Goal: Task Accomplishment & Management: Manage account settings

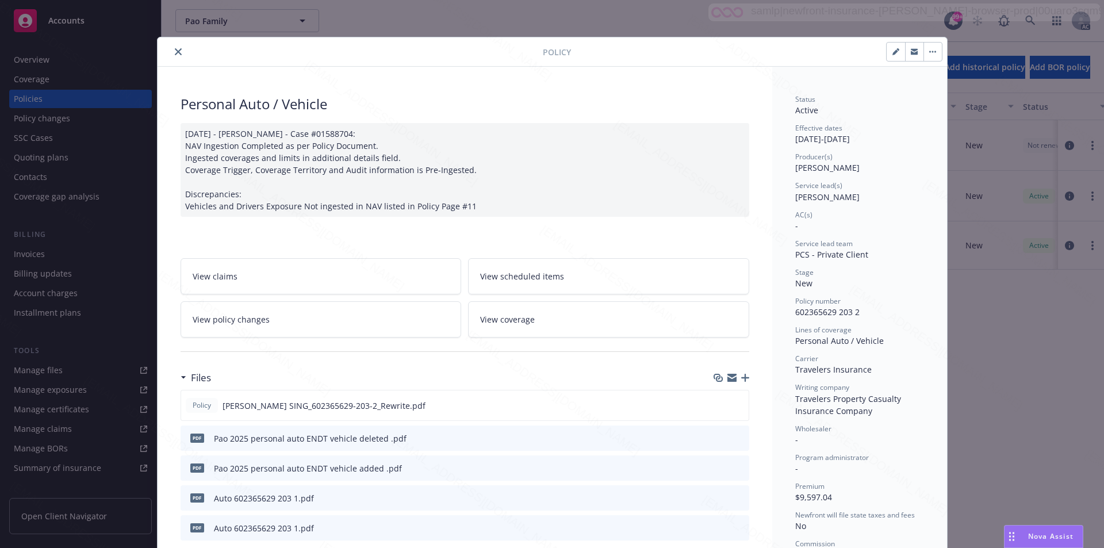
click at [927, 49] on button "button" at bounding box center [932, 52] width 18 height 18
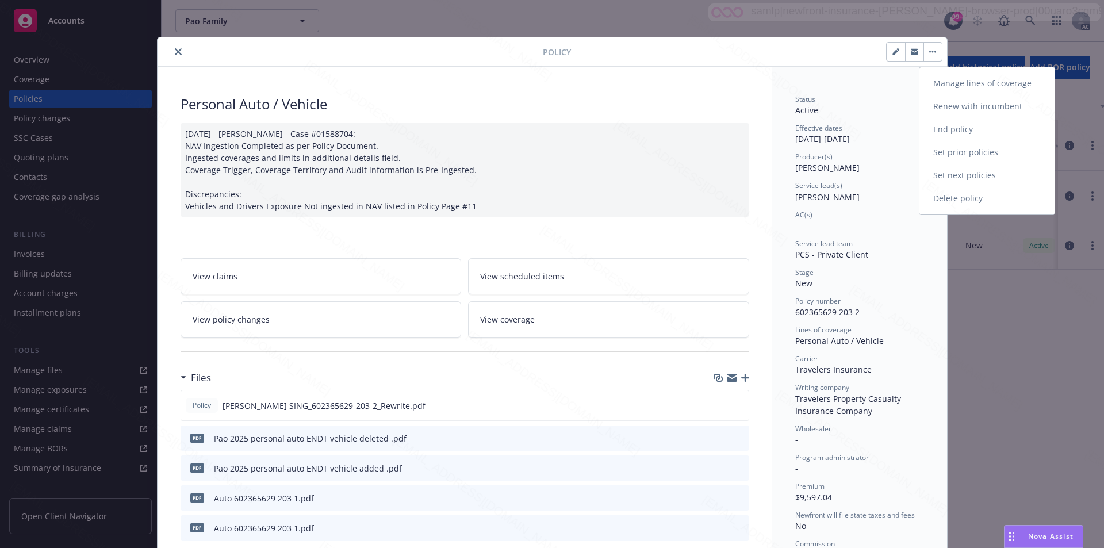
click at [954, 126] on link "End policy" at bounding box center [986, 129] width 135 height 23
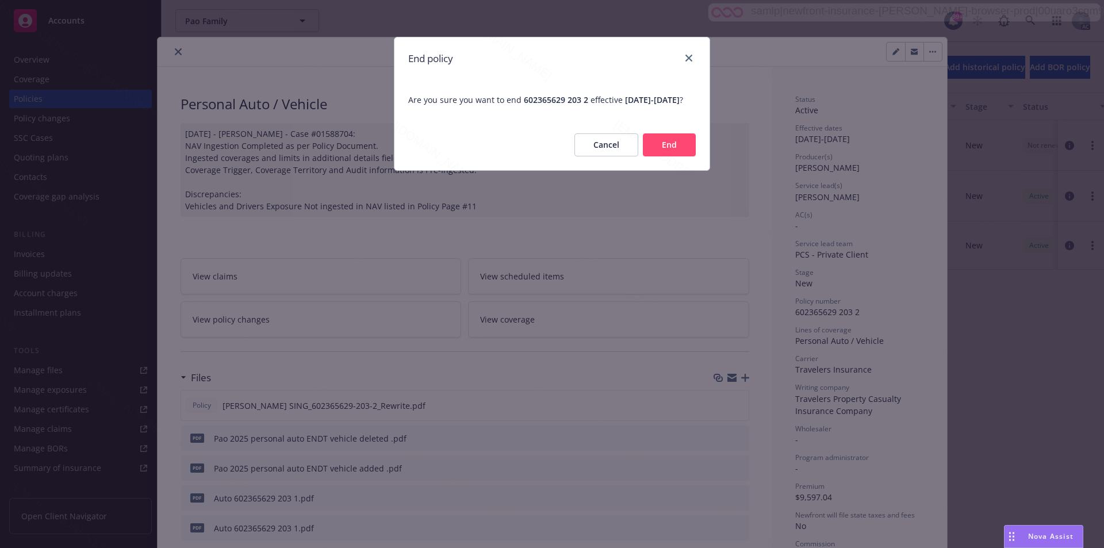
click at [673, 156] on button "End" at bounding box center [669, 144] width 53 height 23
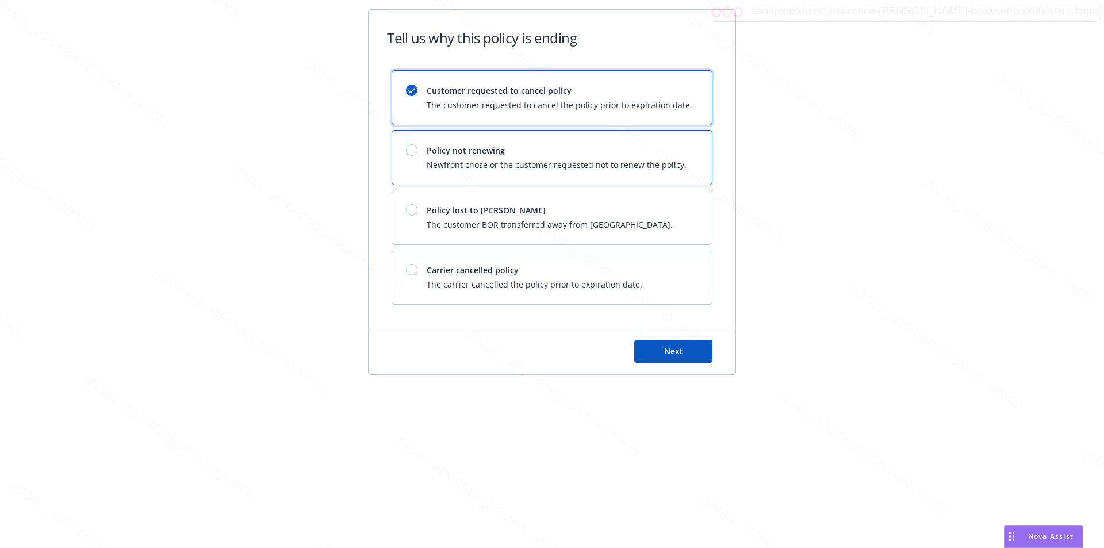
click at [673, 160] on span "Newfront chose or the customer requested not to renew the policy." at bounding box center [557, 165] width 260 height 12
click at [686, 347] on button "Next" at bounding box center [673, 351] width 78 height 23
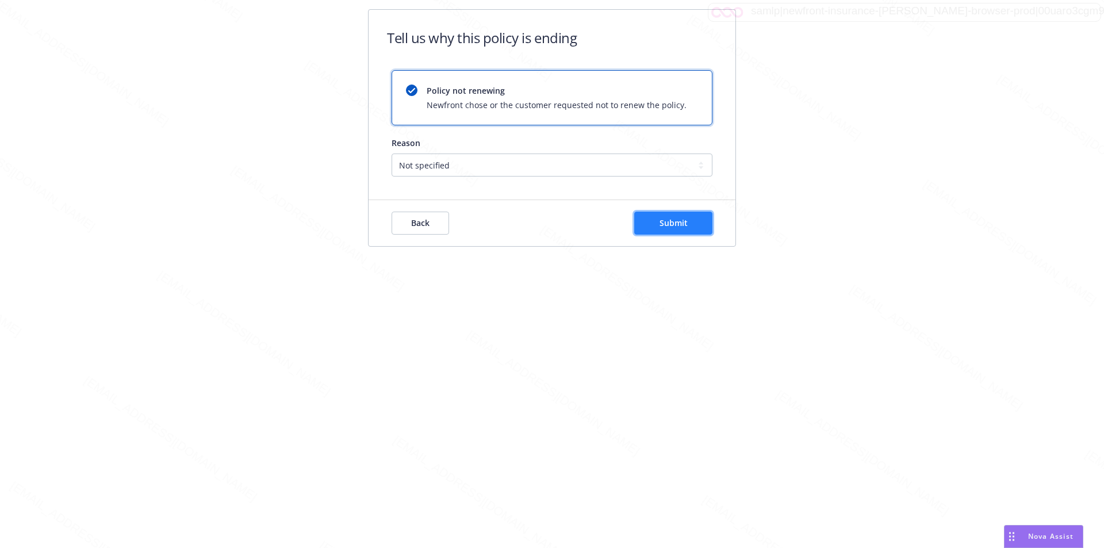
click at [675, 225] on span "Submit" at bounding box center [673, 222] width 28 height 11
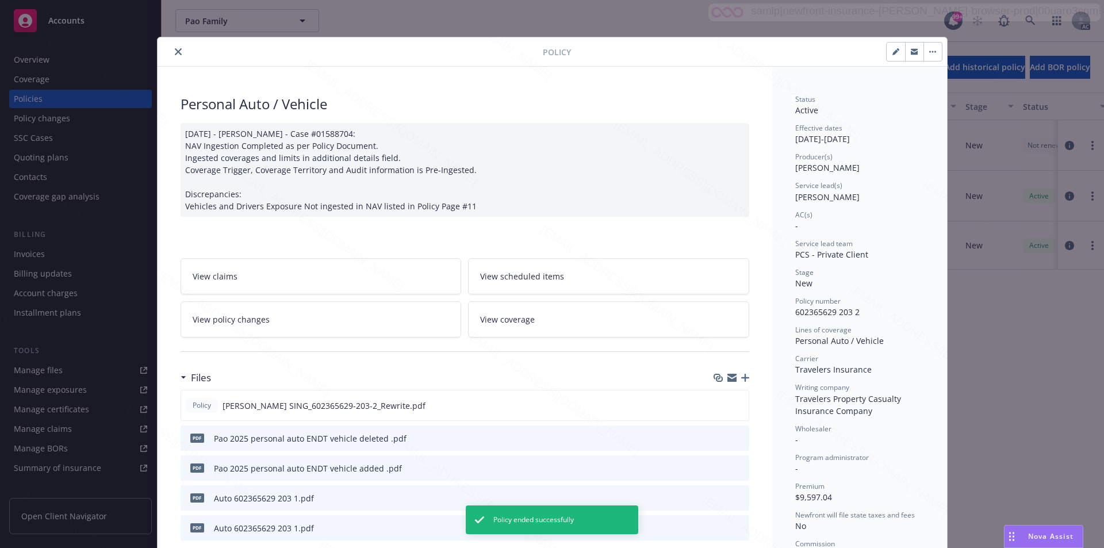
scroll to position [34, 0]
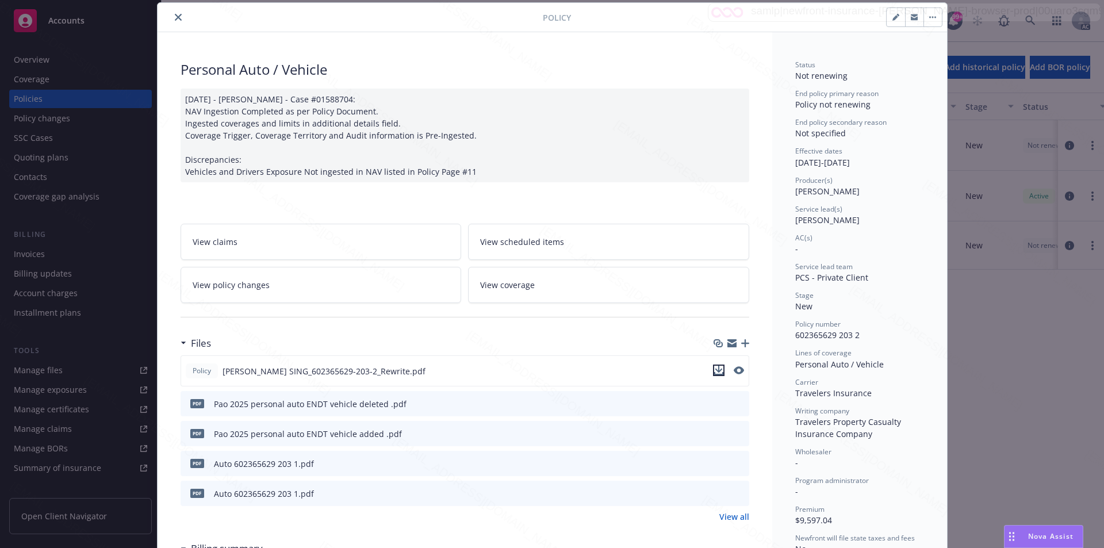
click at [714, 370] on icon "download file" at bounding box center [718, 370] width 9 height 9
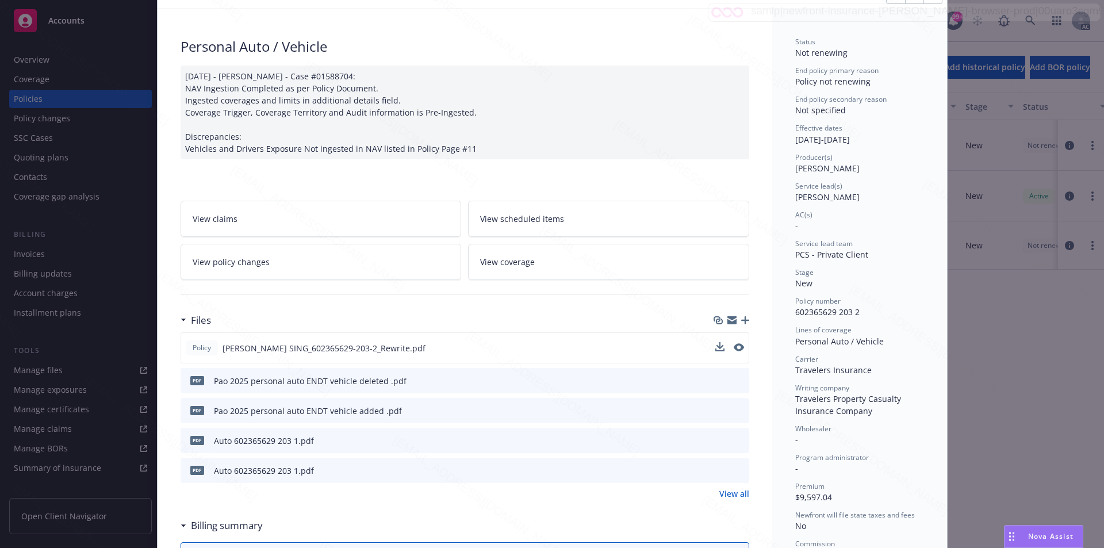
scroll to position [0, 0]
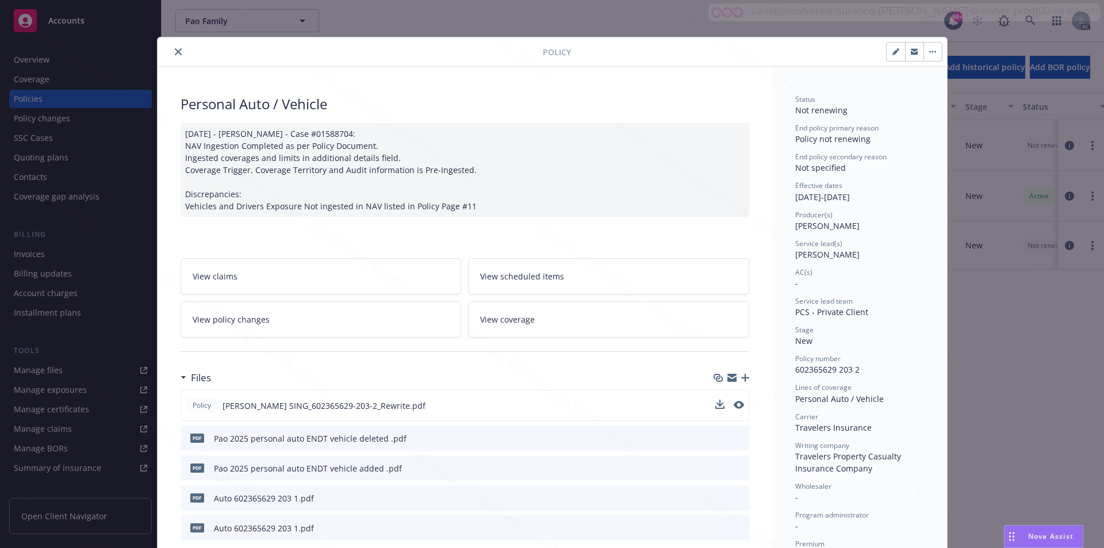
click at [247, 321] on span "View policy changes" at bounding box center [231, 319] width 77 height 12
click at [934, 57] on button "button" at bounding box center [932, 52] width 18 height 18
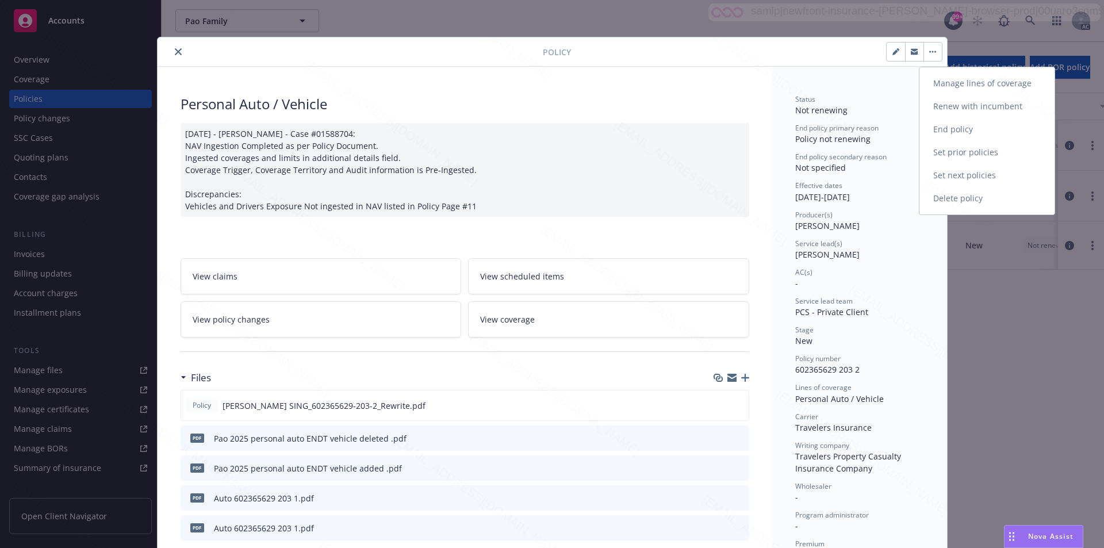
click at [175, 52] on icon "close" at bounding box center [178, 51] width 7 height 7
